Goal: Register for event/course

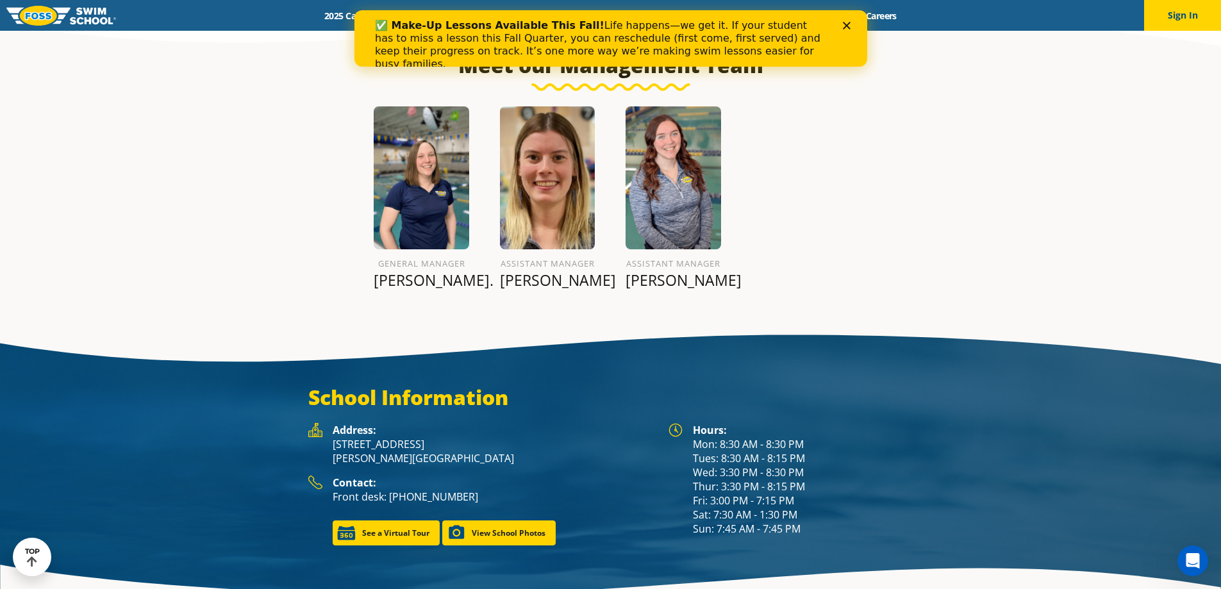
scroll to position [1584, 0]
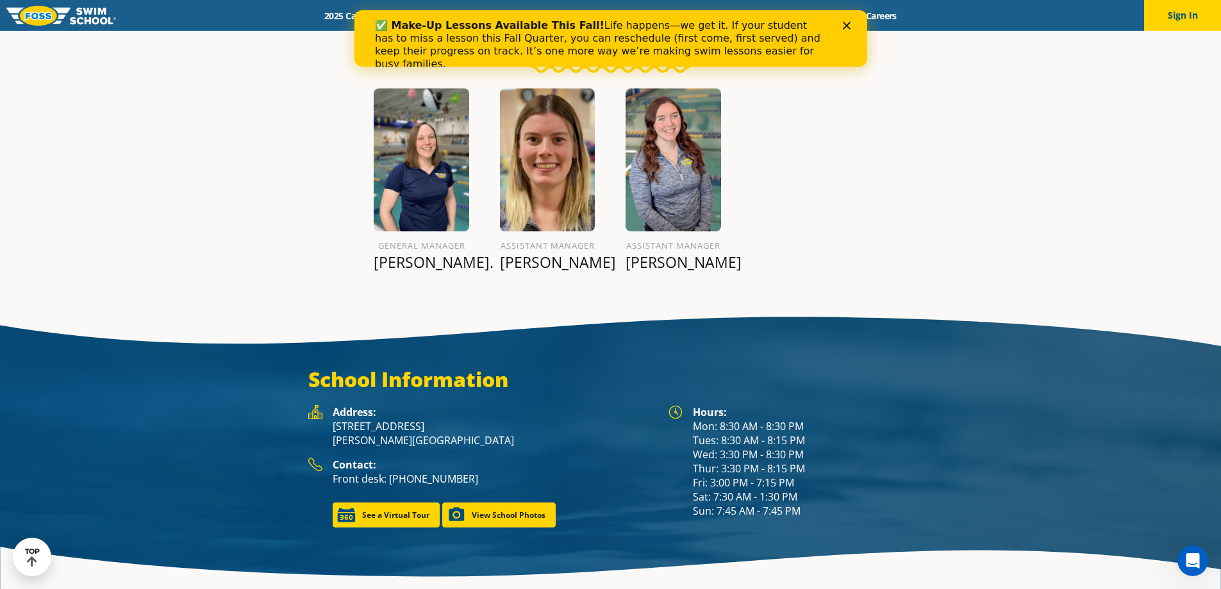
click at [846, 24] on polygon "Close" at bounding box center [846, 26] width 8 height 8
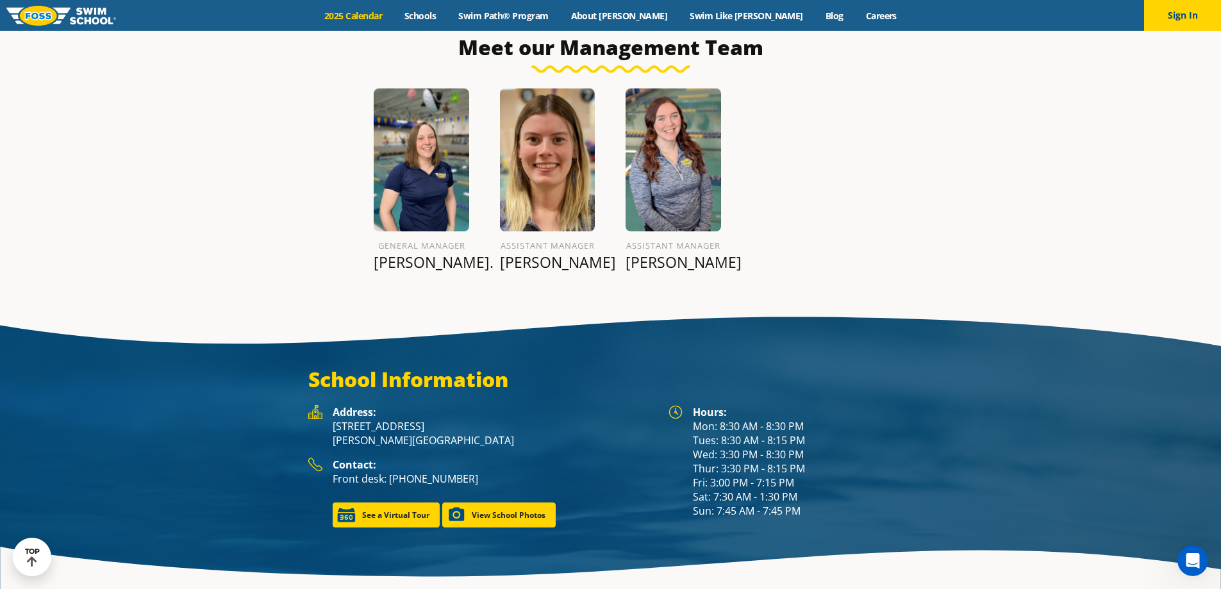
click at [393, 13] on link "2025 Calendar" at bounding box center [353, 16] width 80 height 12
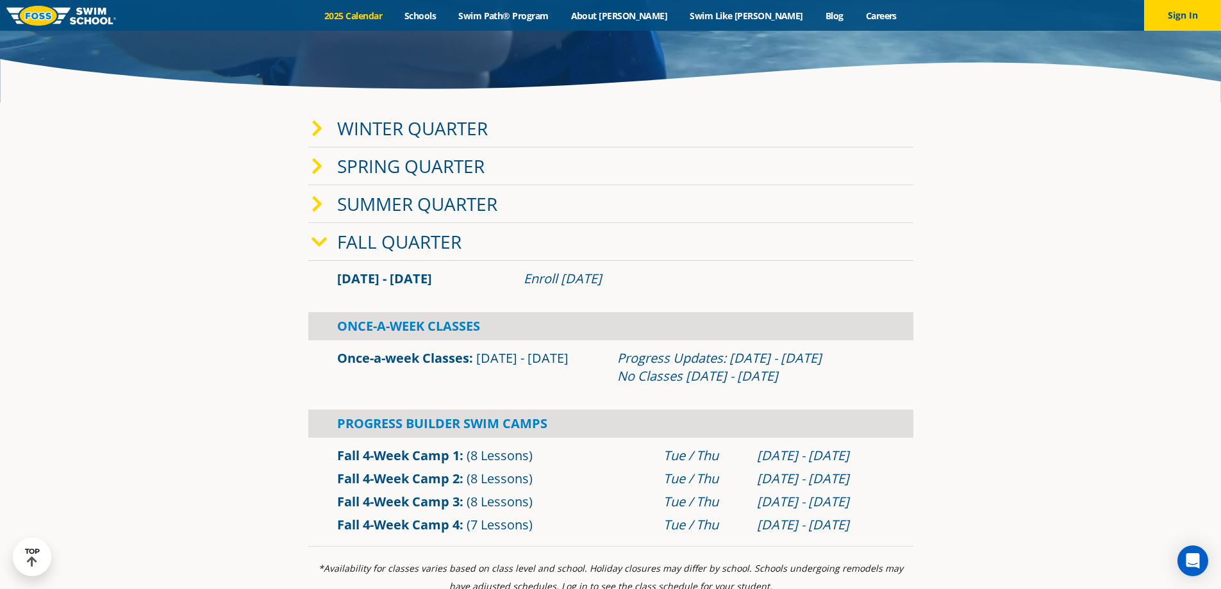
scroll to position [320, 0]
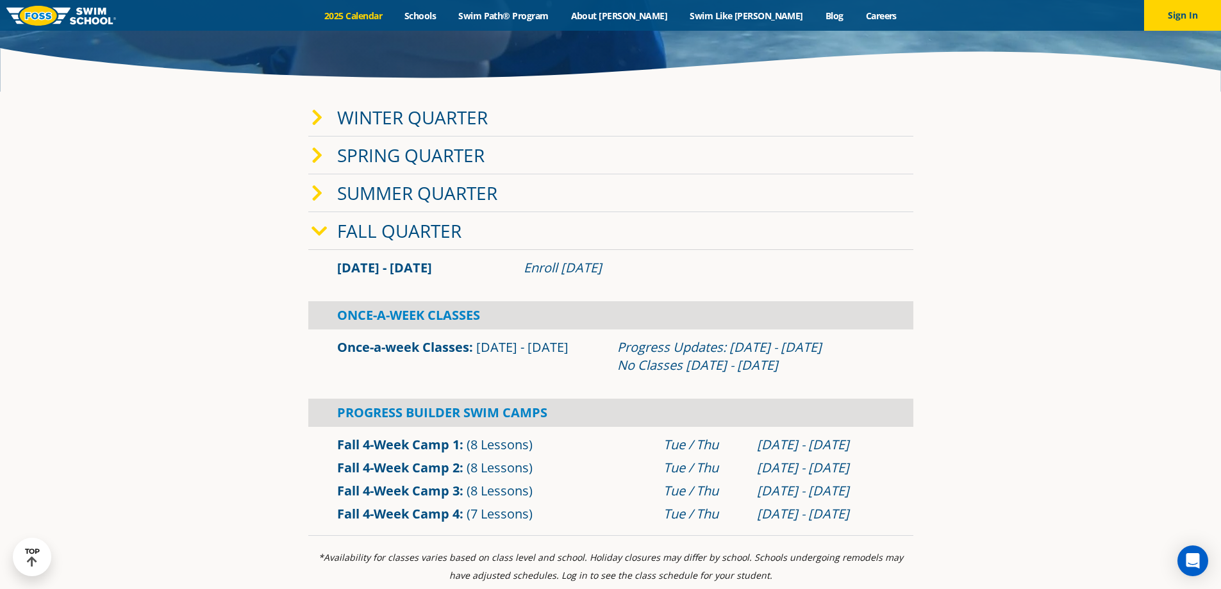
click at [316, 115] on icon at bounding box center [317, 118] width 12 height 18
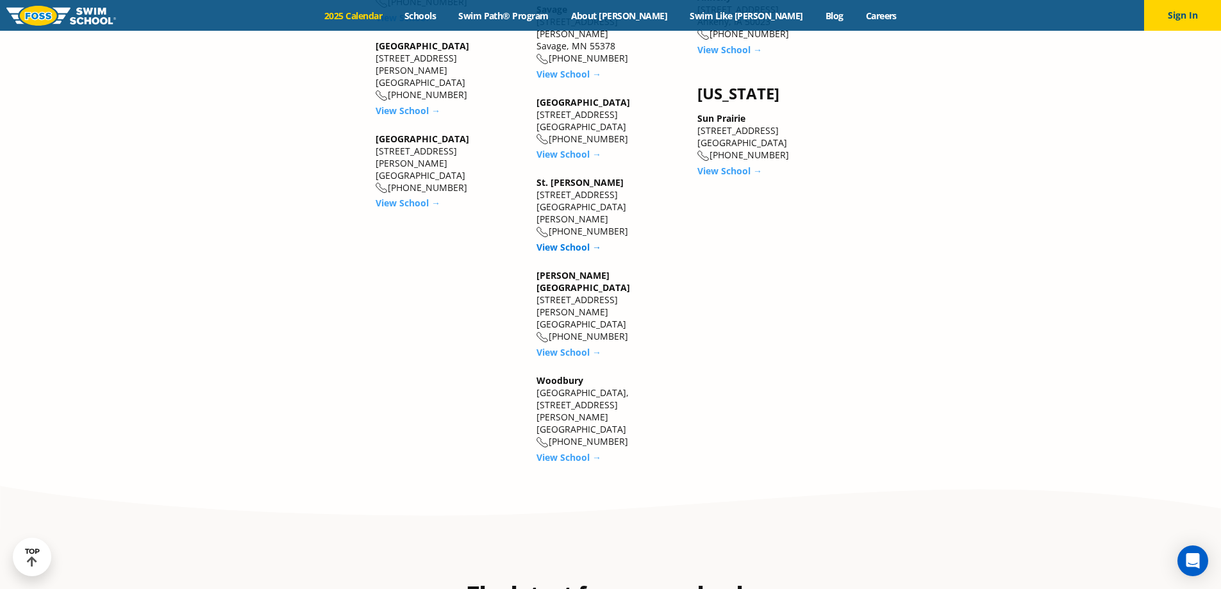
scroll to position [2179, 0]
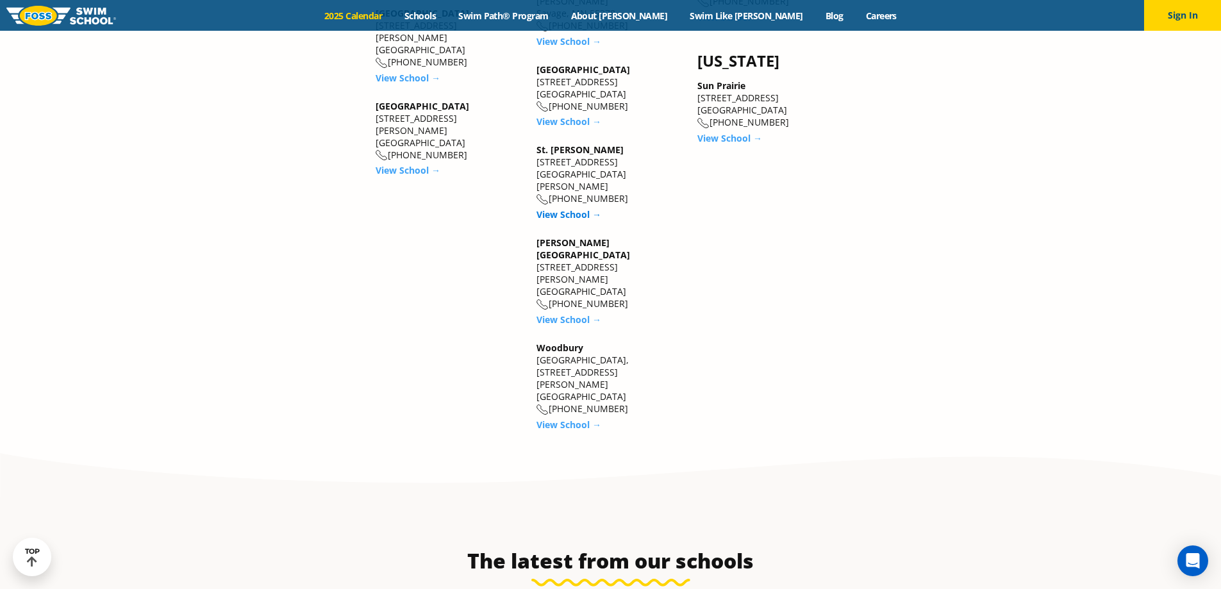
click at [569, 313] on link "View School →" at bounding box center [568, 319] width 65 height 12
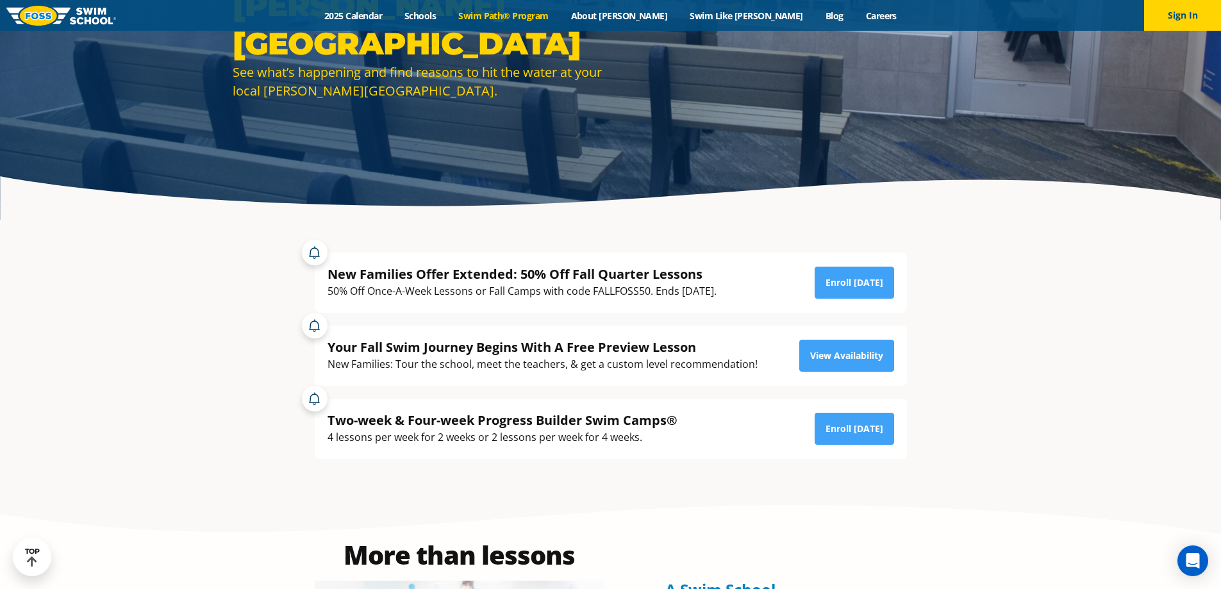
click at [559, 20] on link "Swim Path® Program" at bounding box center [503, 16] width 112 height 12
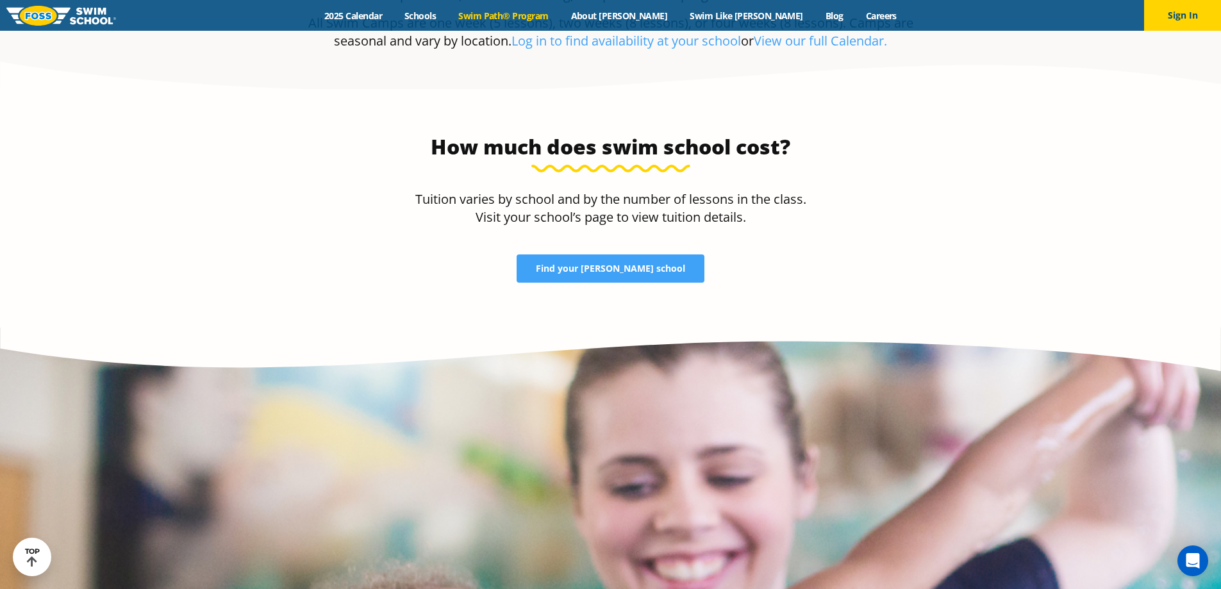
scroll to position [2755, 0]
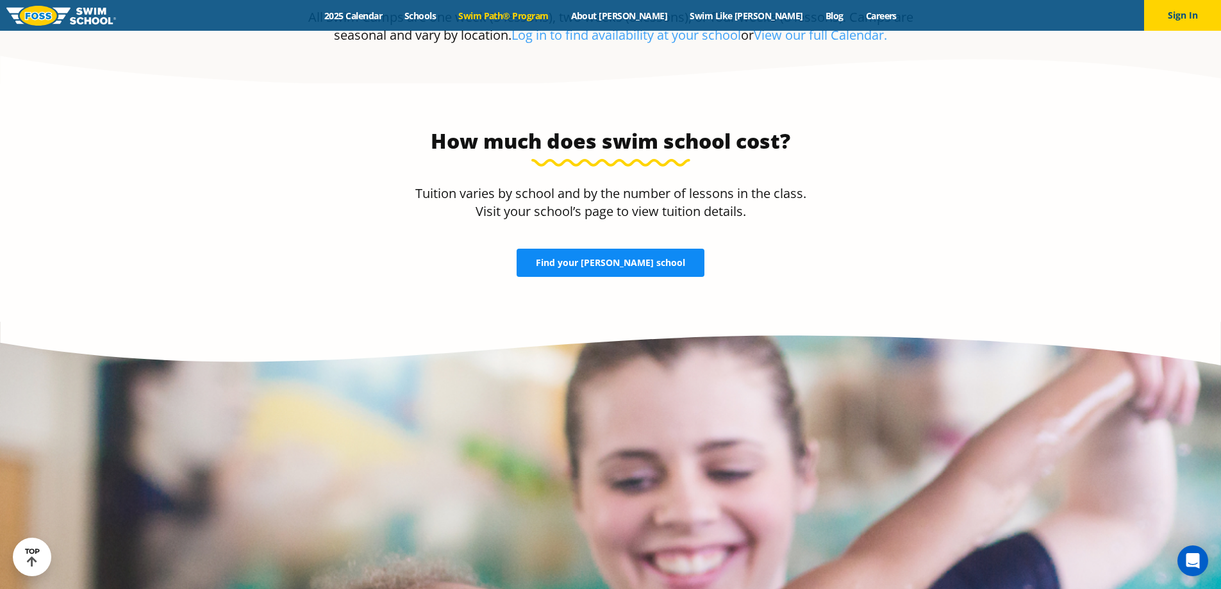
click at [638, 258] on span "Find your FOSS school" at bounding box center [610, 262] width 149 height 9
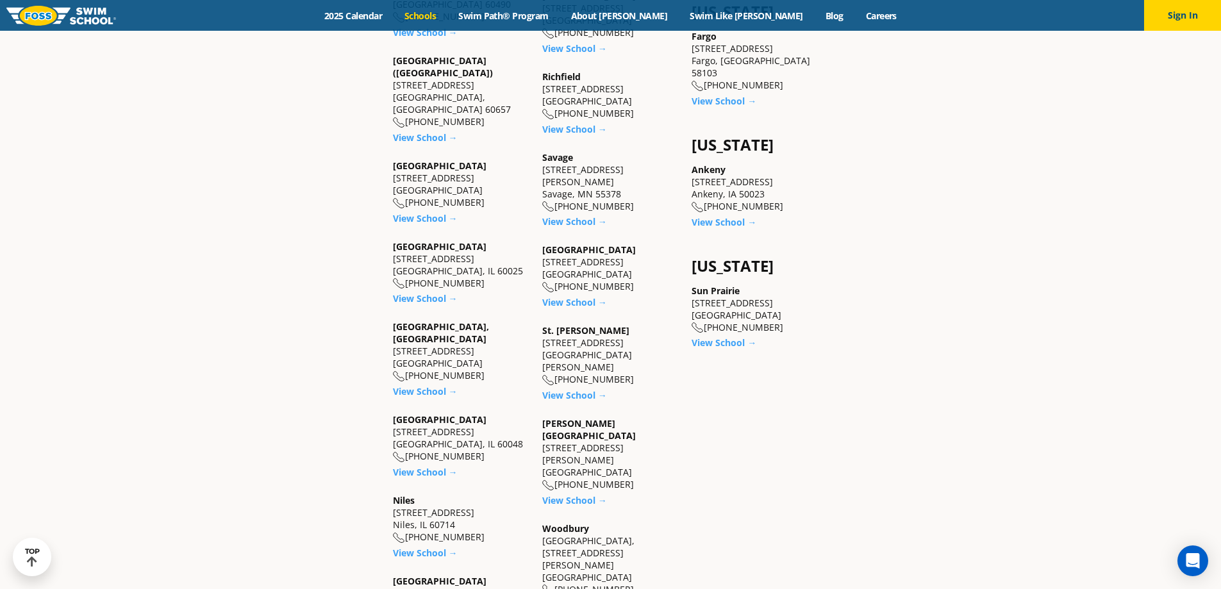
scroll to position [1025, 0]
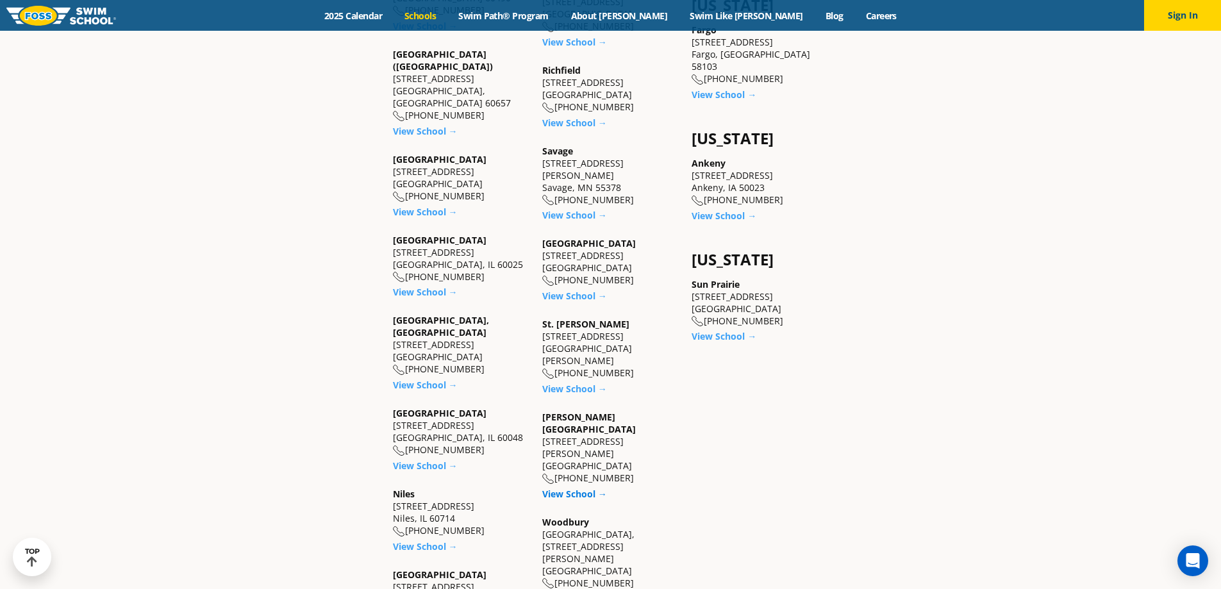
click at [575, 488] on link "View School →" at bounding box center [574, 494] width 65 height 12
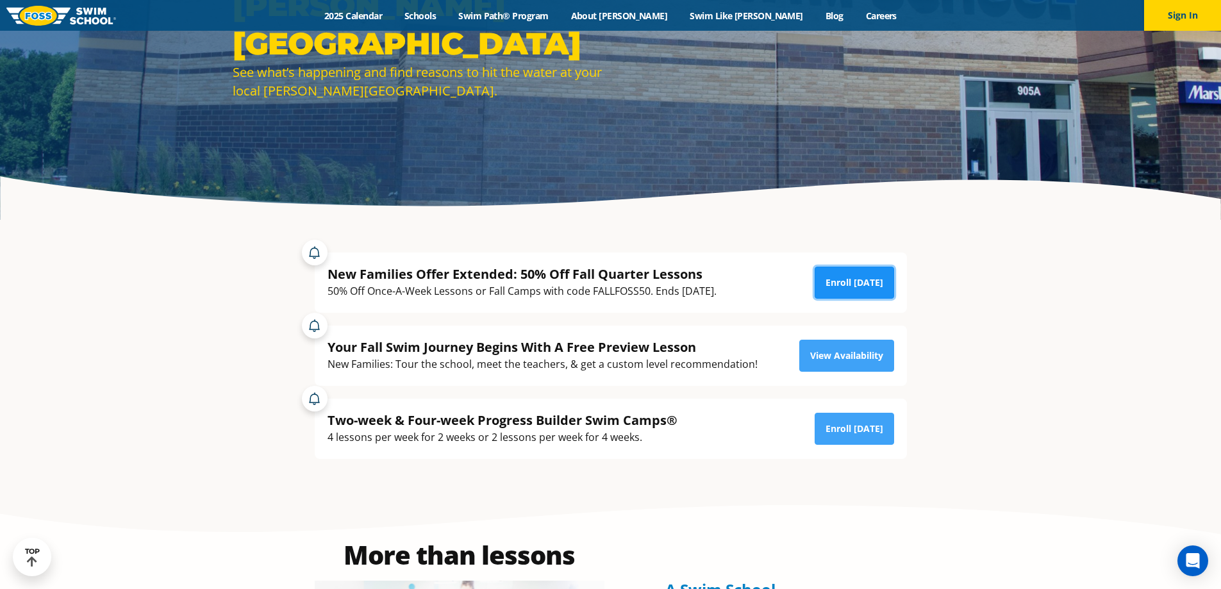
click at [846, 279] on link "Enroll [DATE]" at bounding box center [853, 283] width 79 height 32
